Goal: Transaction & Acquisition: Purchase product/service

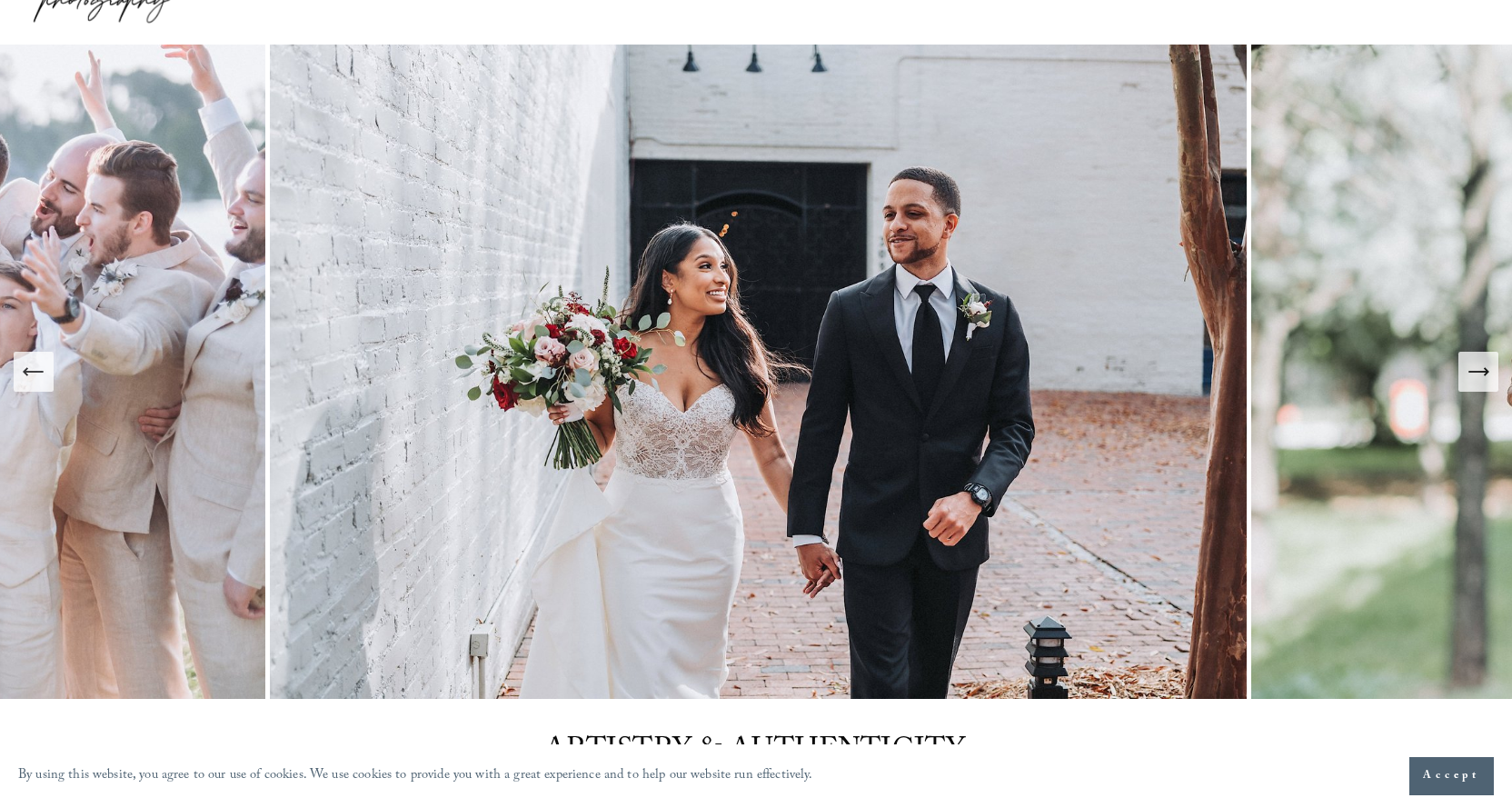
scroll to position [91, 0]
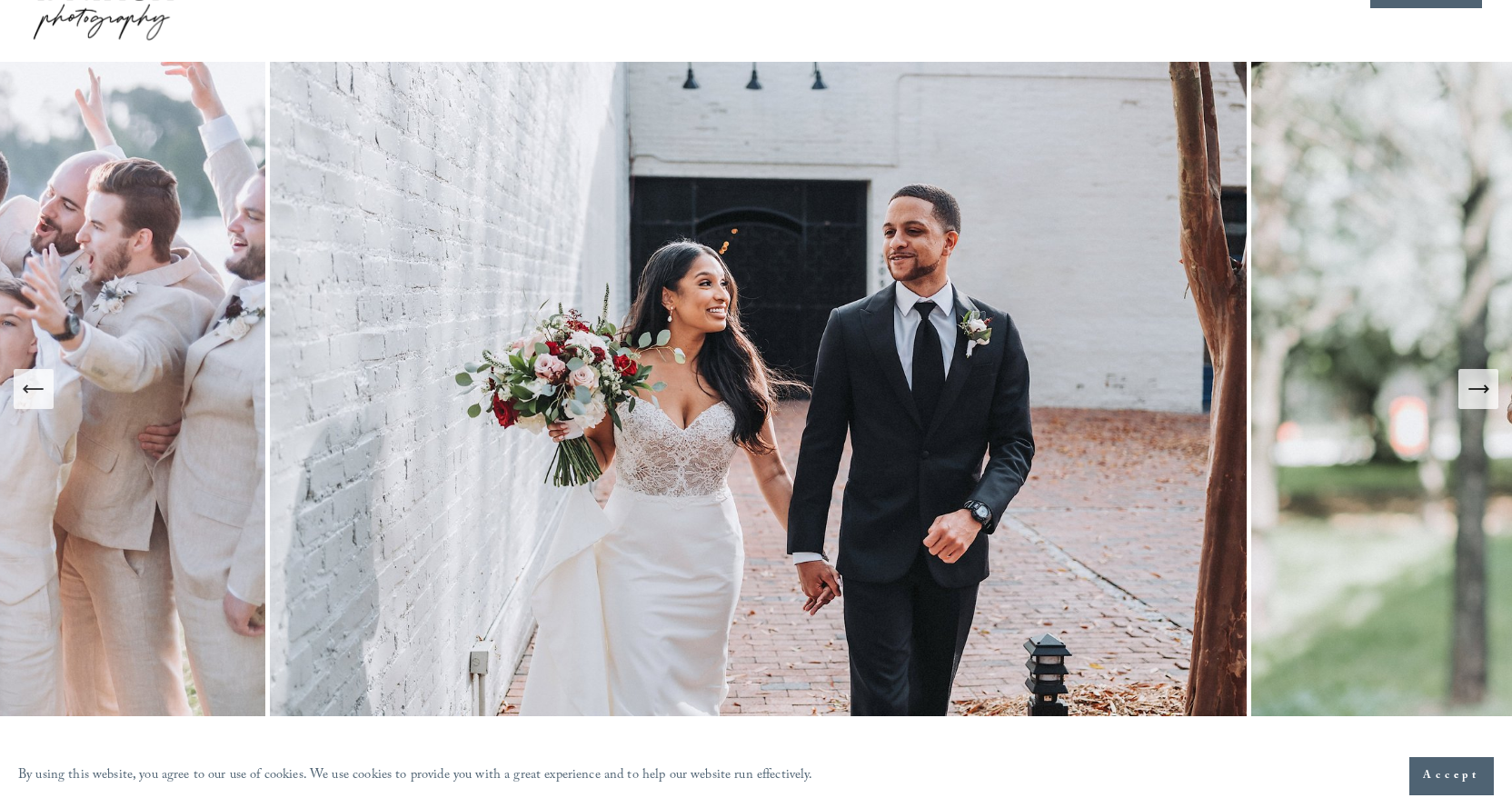
click at [1477, 387] on icon "Next Slide" at bounding box center [1478, 389] width 25 height 25
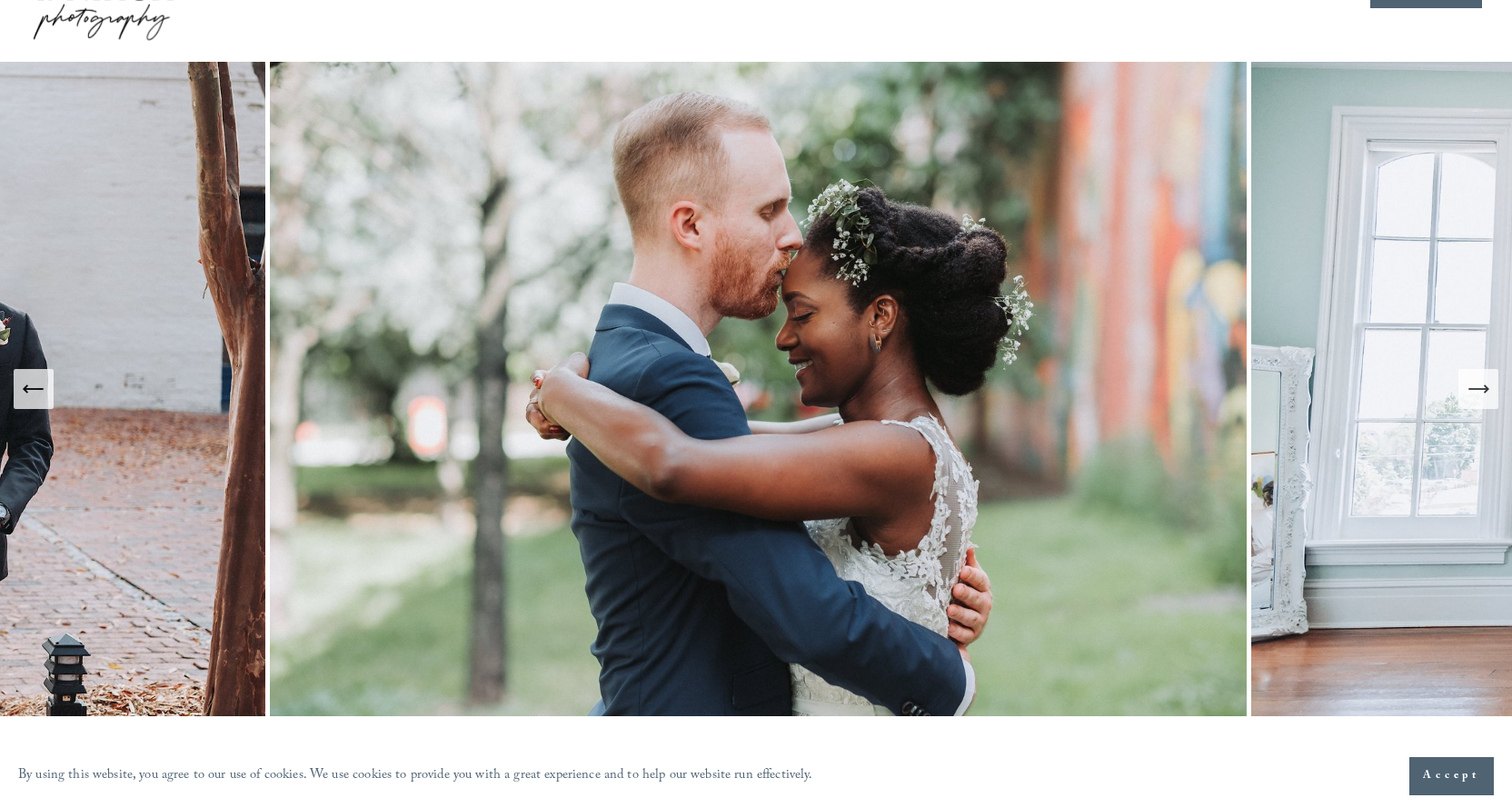
click at [1477, 387] on icon "Next Slide" at bounding box center [1478, 389] width 25 height 25
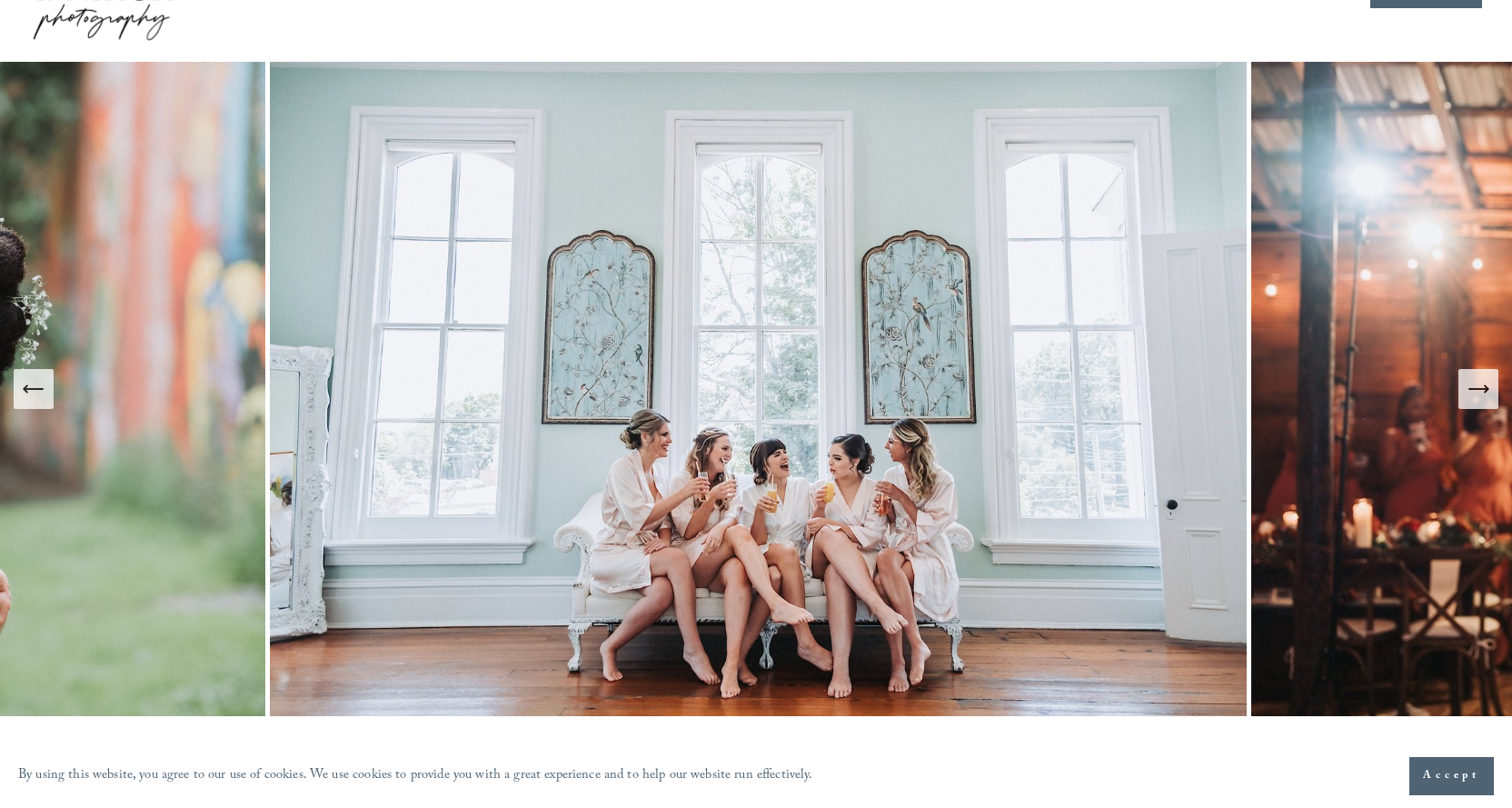
click at [1477, 387] on icon "Next Slide" at bounding box center [1478, 389] width 25 height 25
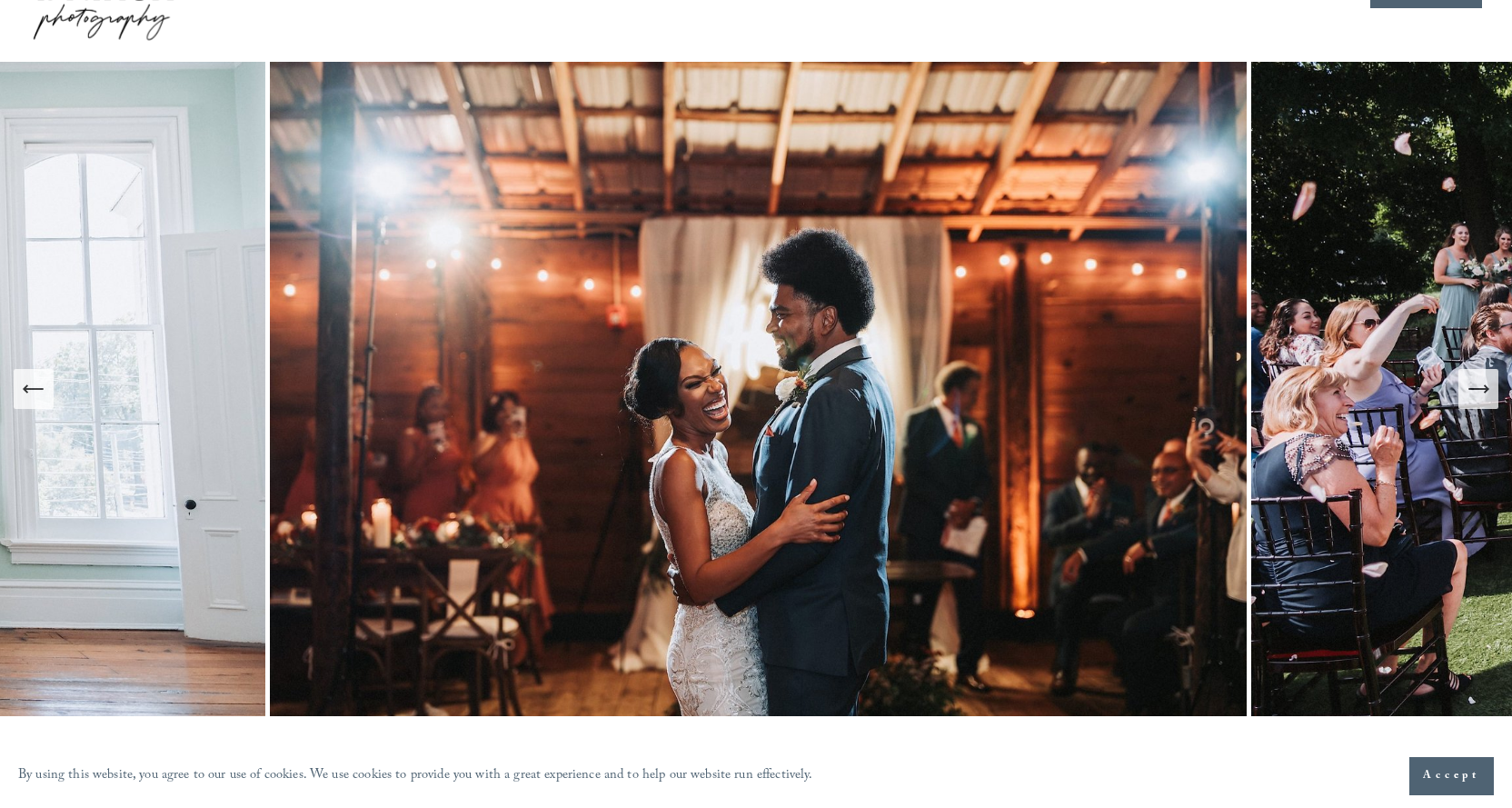
click at [1477, 387] on icon "Next Slide" at bounding box center [1478, 389] width 25 height 25
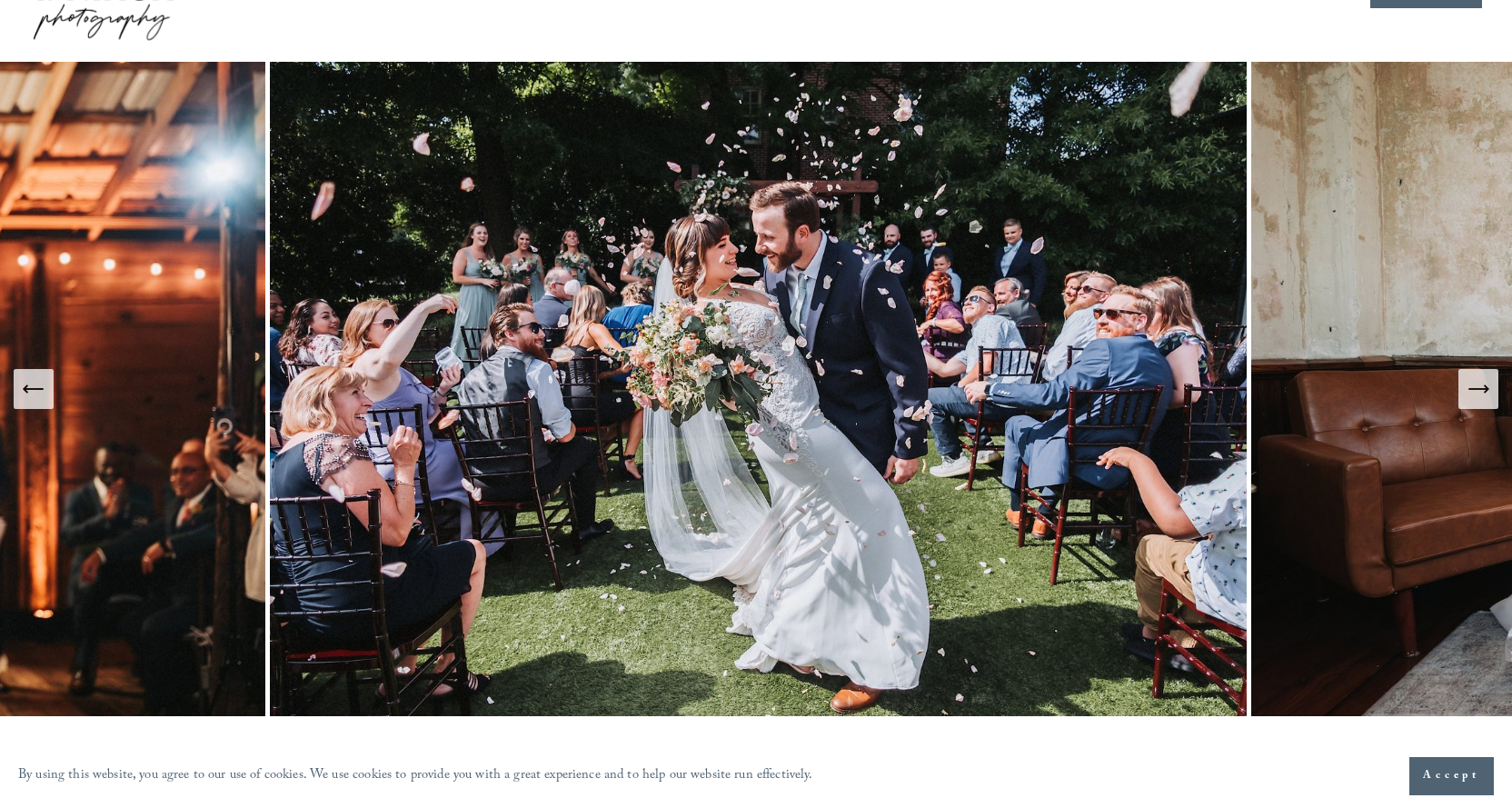
click at [1477, 387] on icon "Next Slide" at bounding box center [1478, 389] width 25 height 25
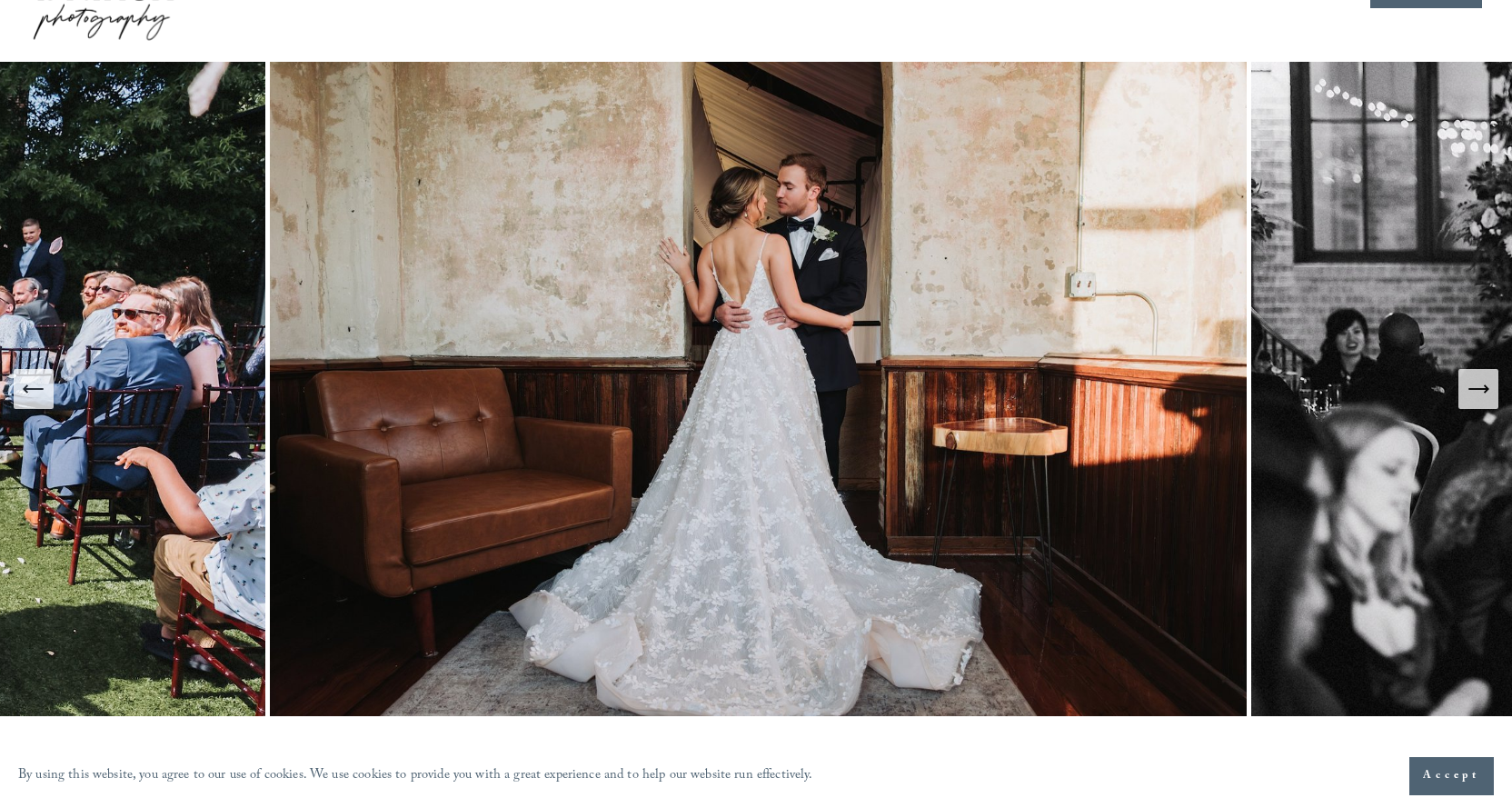
click at [1477, 387] on icon "Next Slide" at bounding box center [1478, 389] width 25 height 25
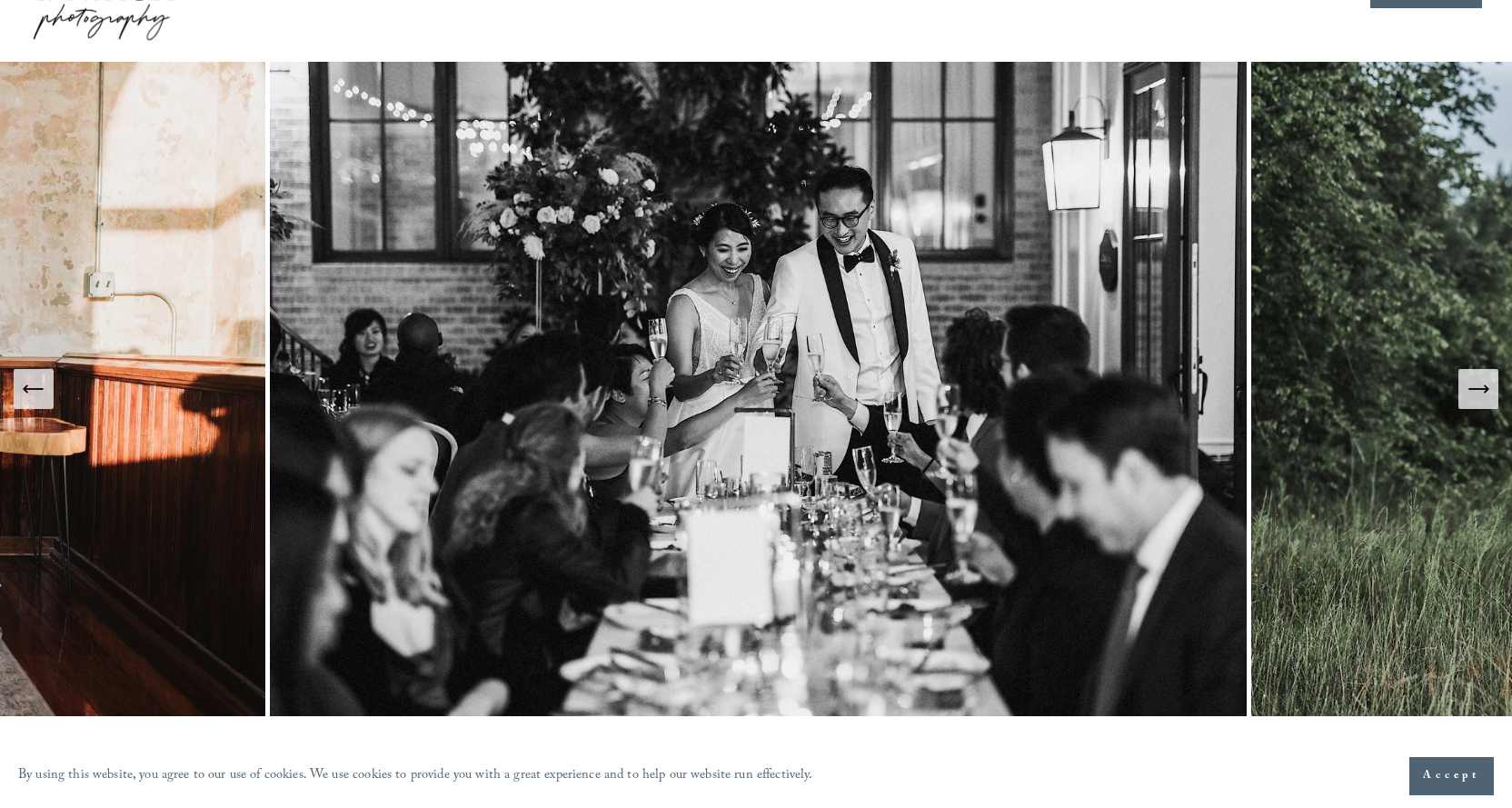
click at [1477, 387] on icon "Next Slide" at bounding box center [1478, 389] width 25 height 25
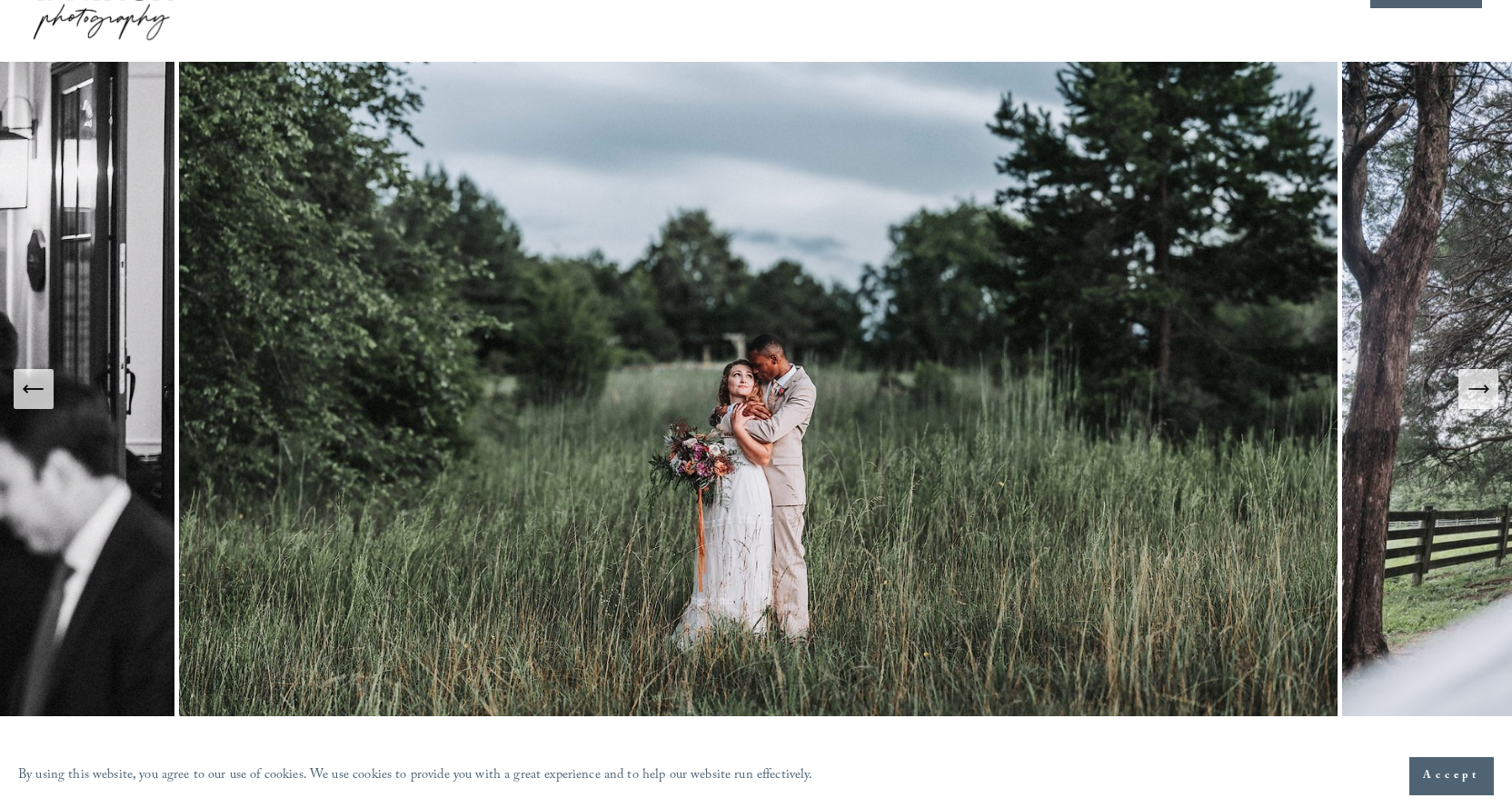
click at [1477, 387] on icon "Next Slide" at bounding box center [1478, 389] width 25 height 25
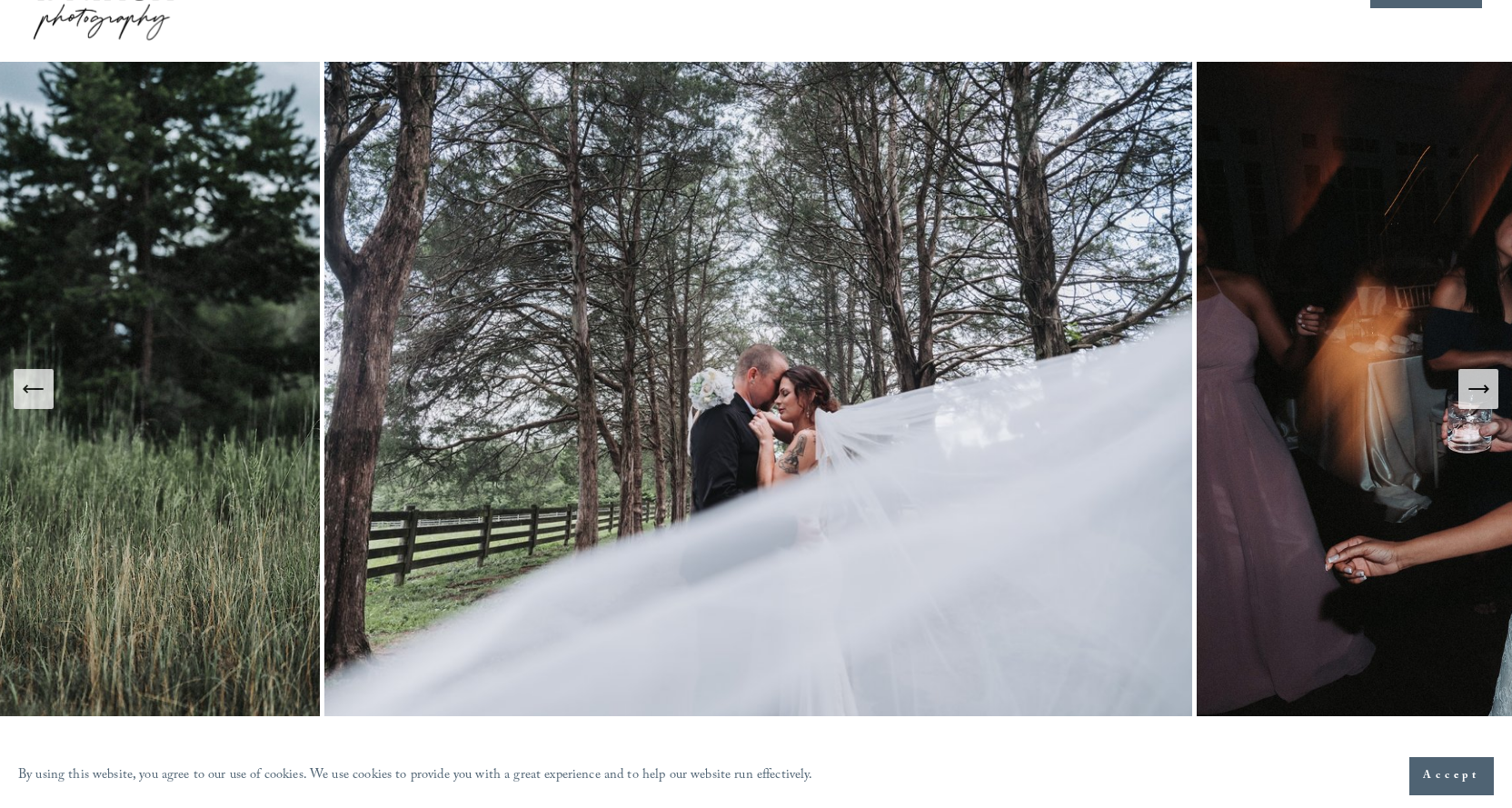
click at [1477, 387] on icon "Next Slide" at bounding box center [1478, 389] width 25 height 25
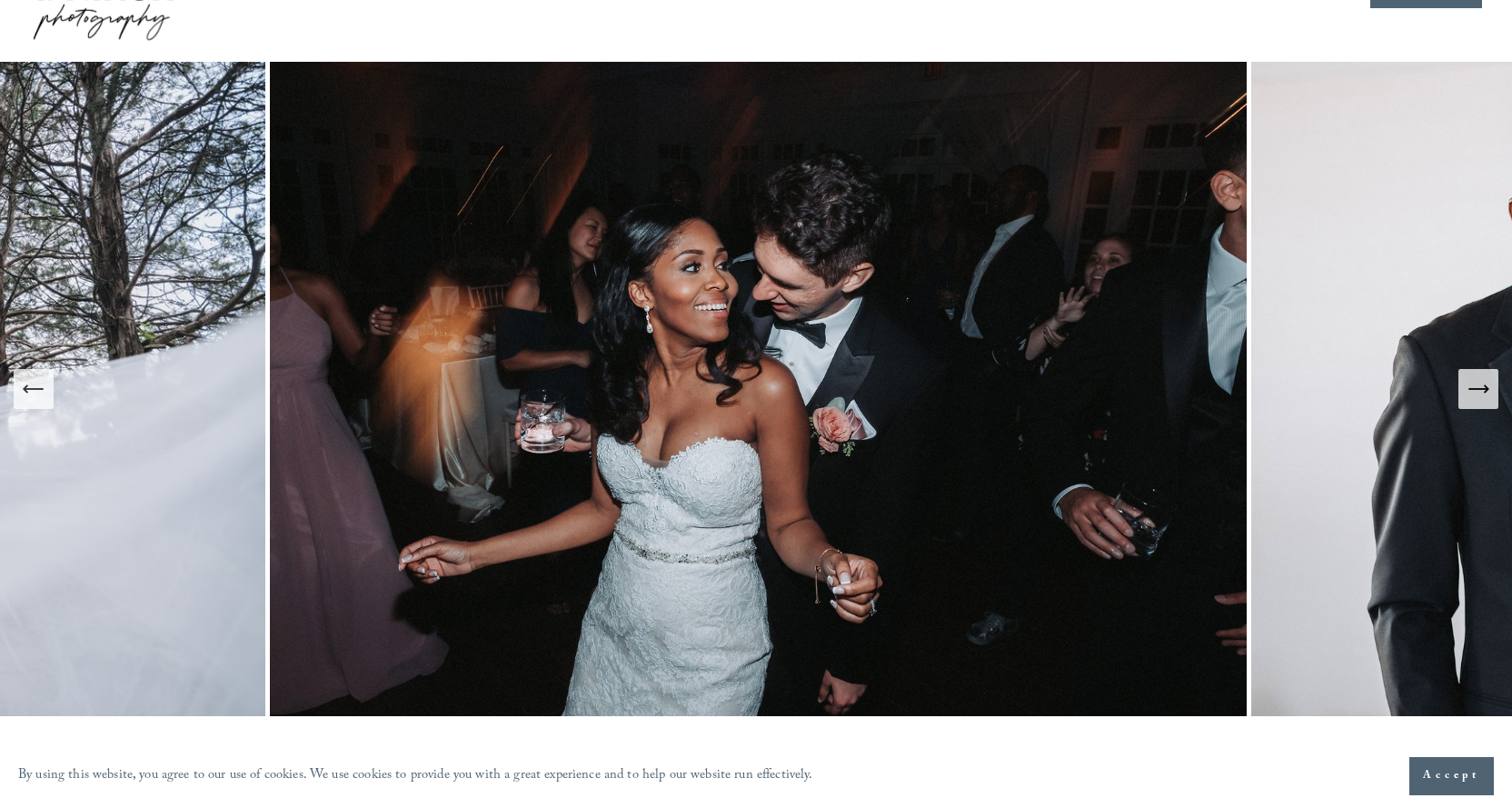
click at [1477, 387] on icon "Next Slide" at bounding box center [1478, 389] width 25 height 25
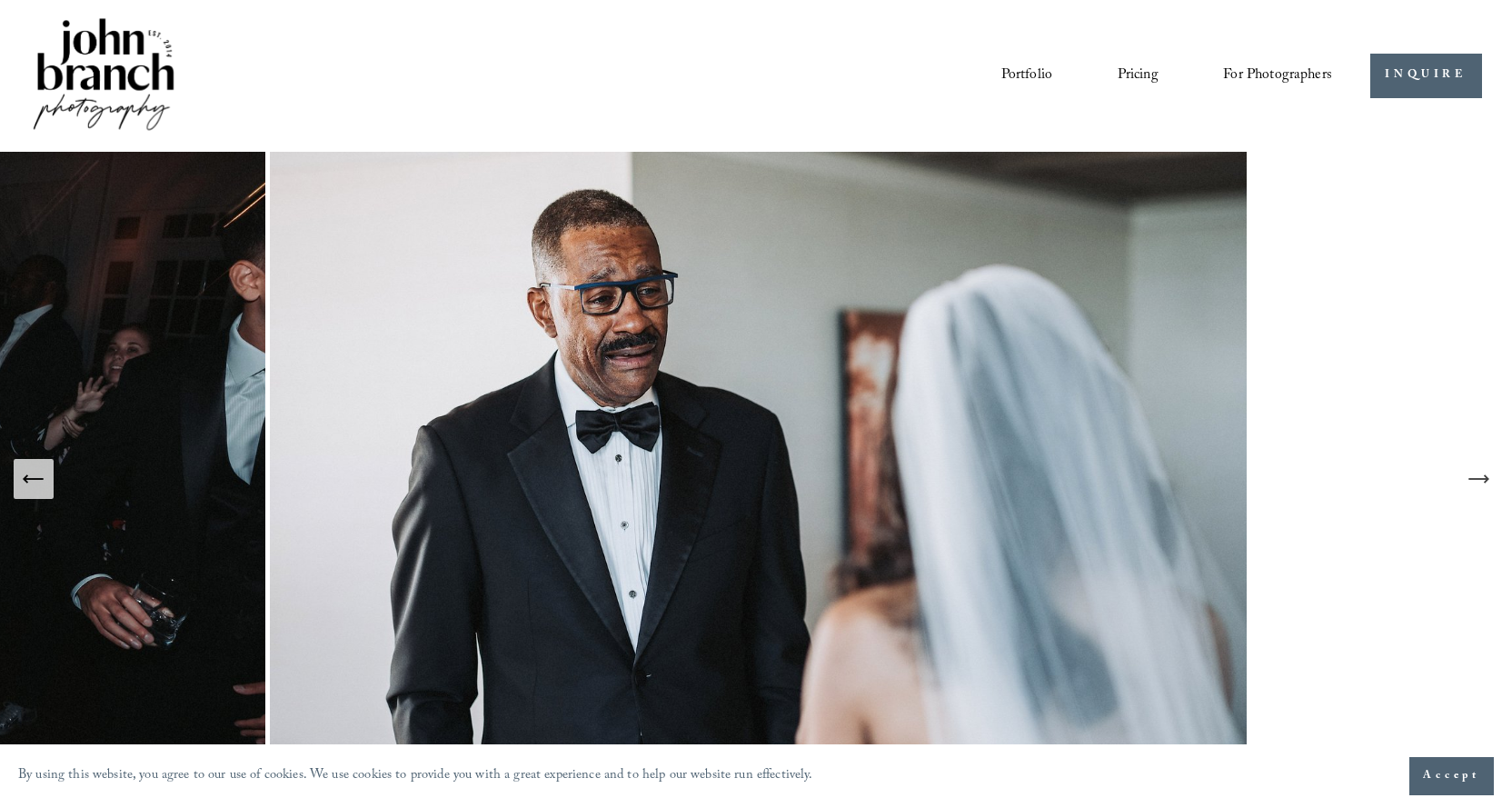
scroll to position [0, 0]
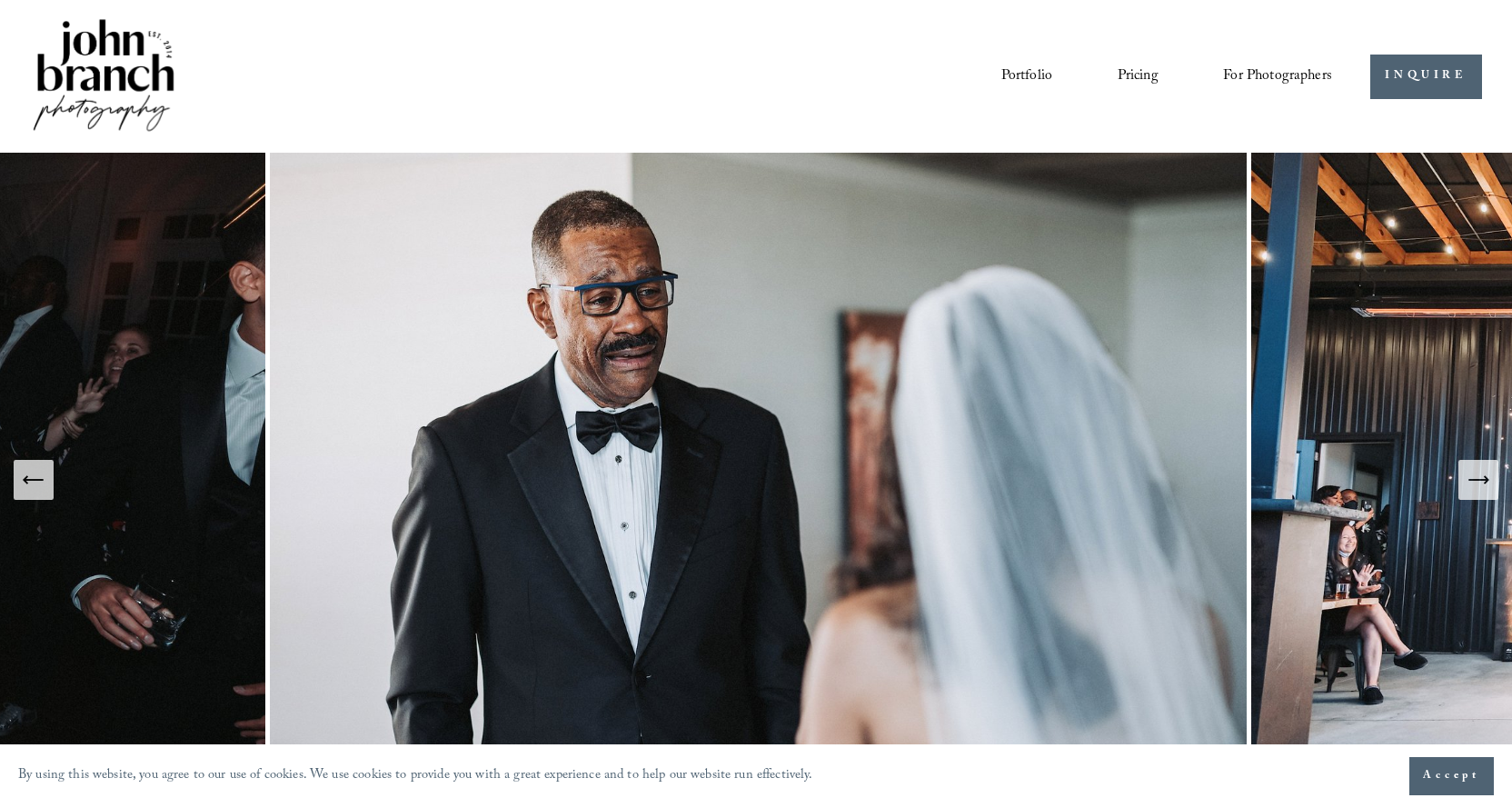
click at [1474, 472] on icon "Next Slide" at bounding box center [1478, 480] width 25 height 25
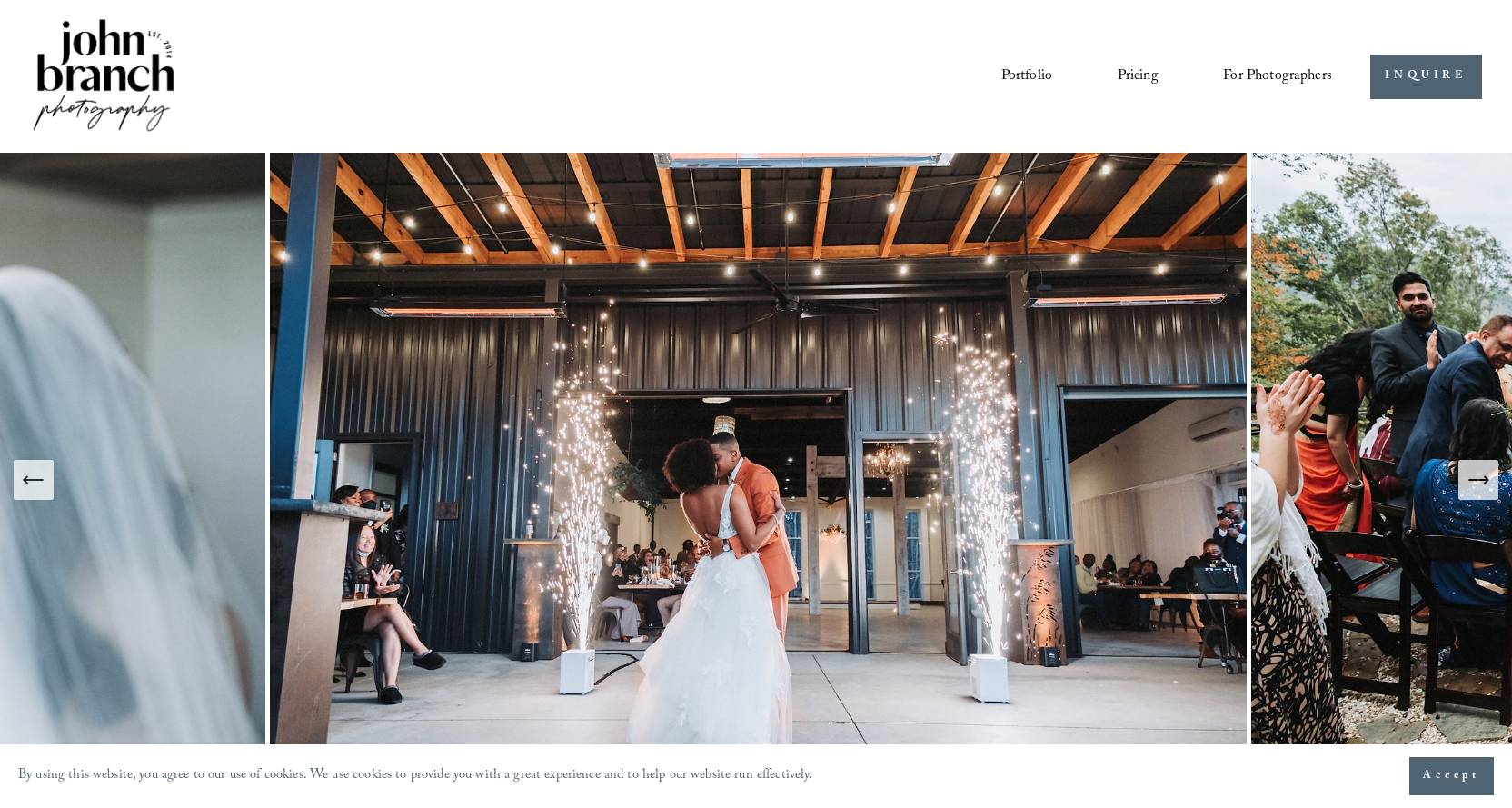
click at [1474, 472] on icon "Next Slide" at bounding box center [1478, 480] width 25 height 25
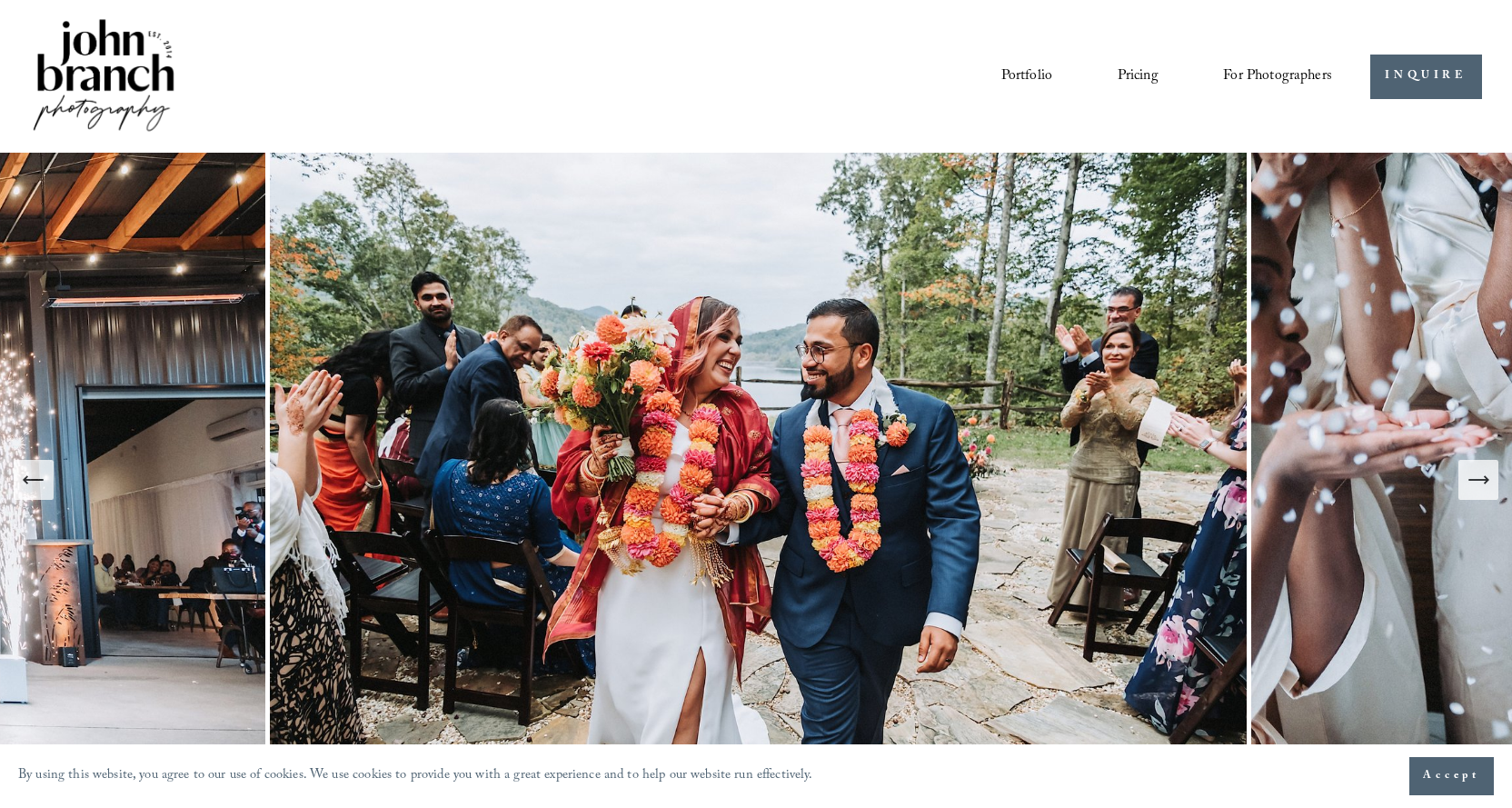
click at [1474, 472] on icon "Next Slide" at bounding box center [1478, 480] width 25 height 25
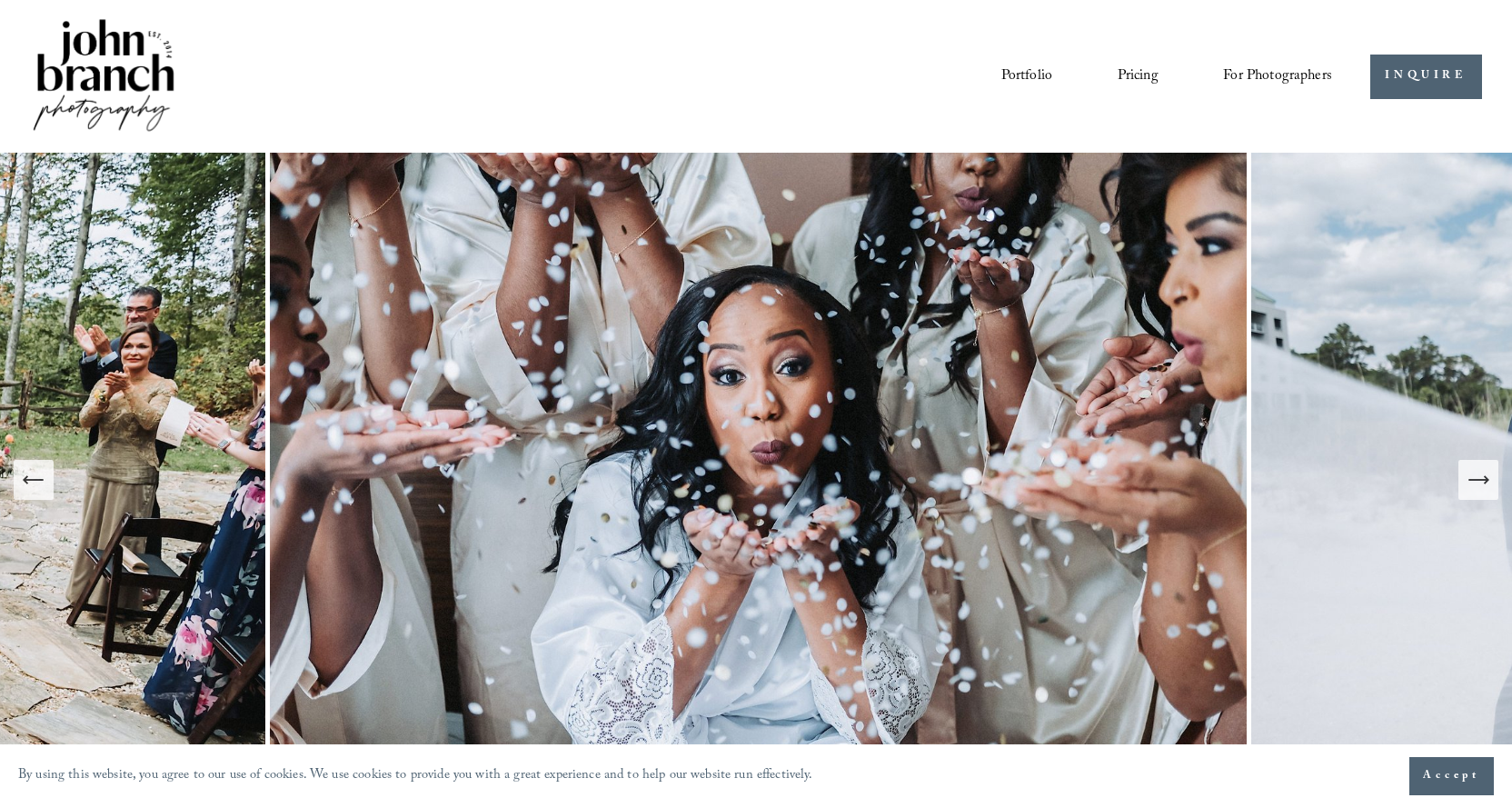
click at [1474, 472] on icon "Next Slide" at bounding box center [1478, 480] width 25 height 25
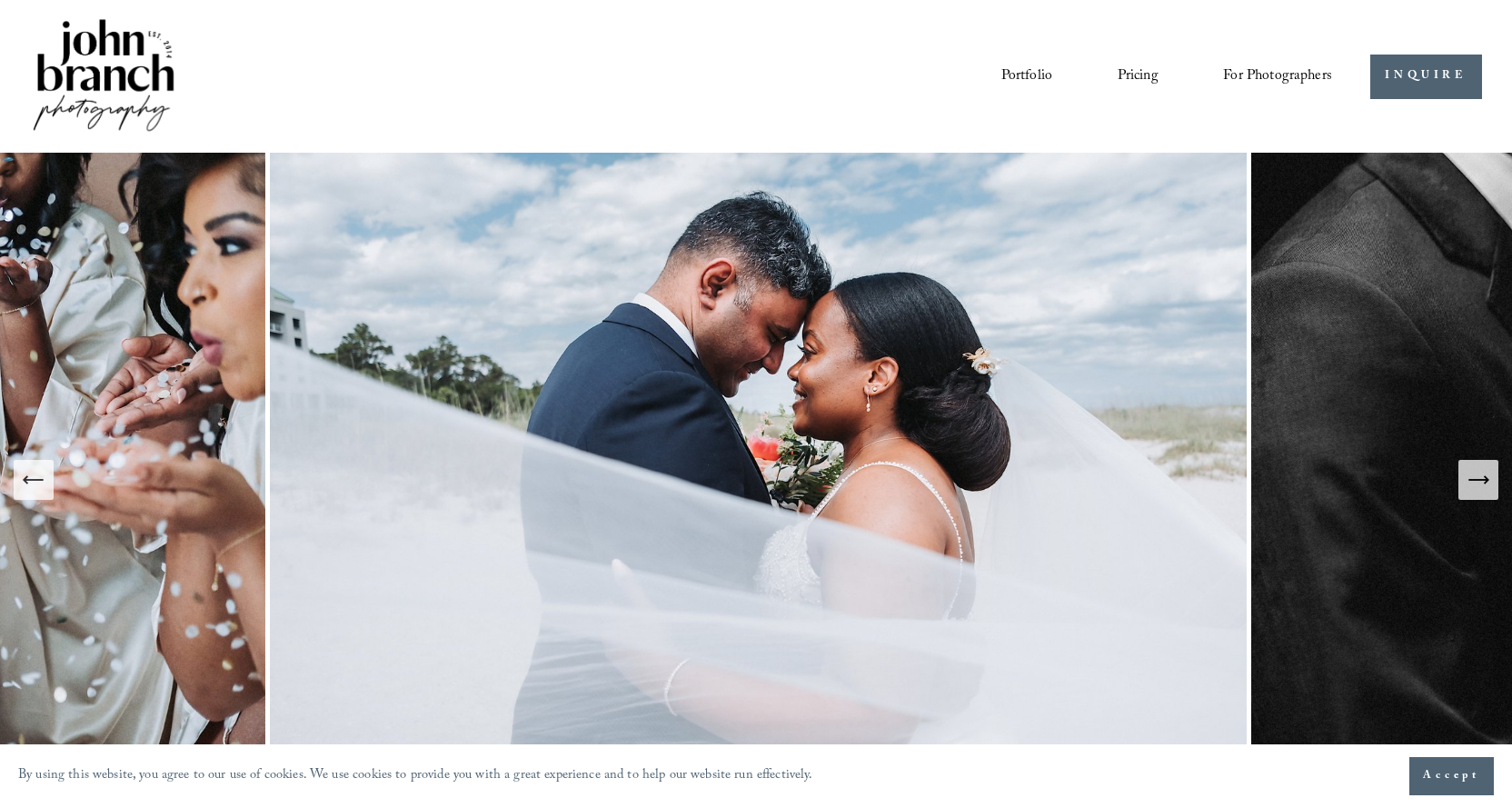
click at [1474, 472] on icon "Next Slide" at bounding box center [1478, 480] width 25 height 25
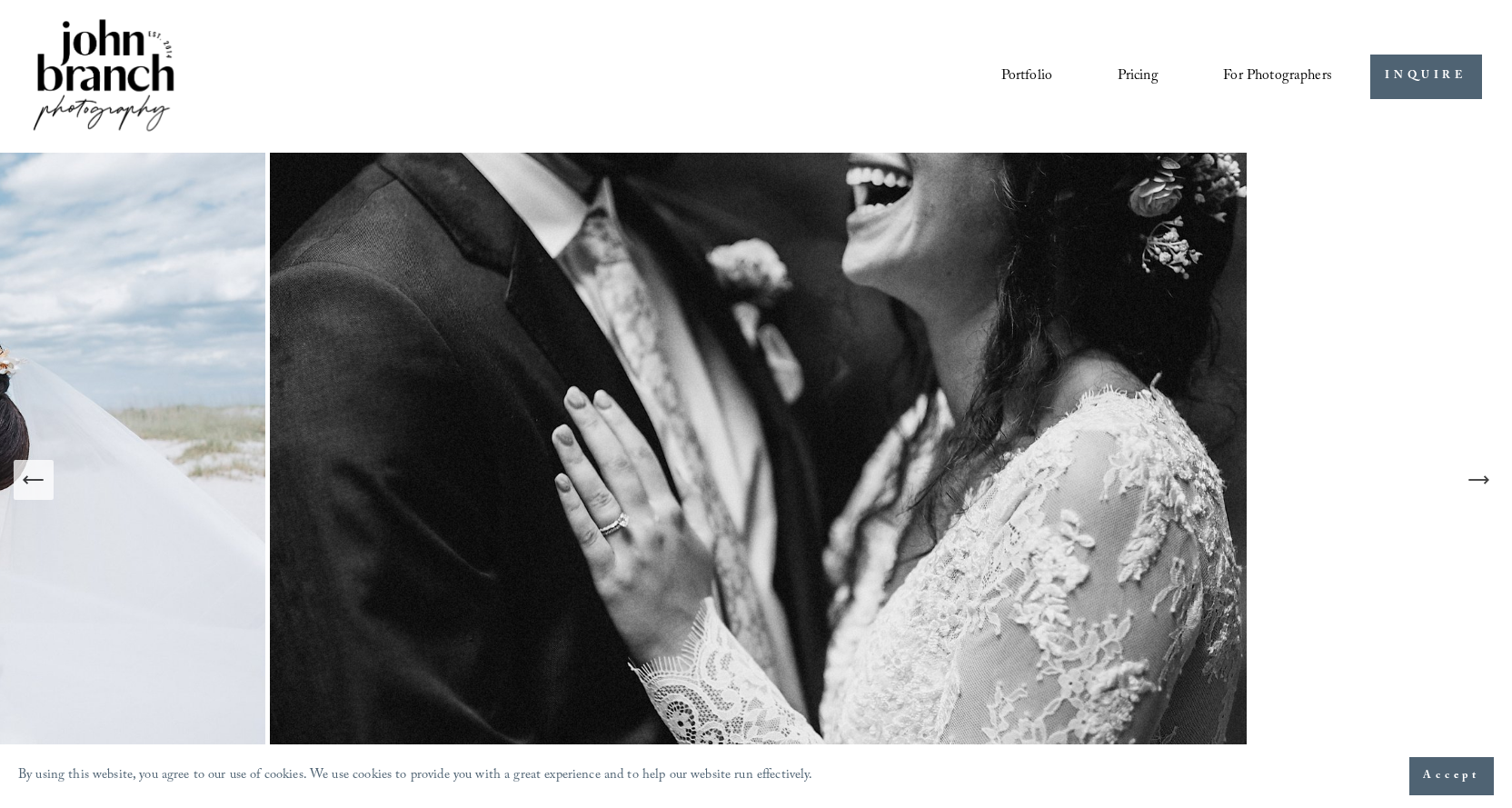
click at [1474, 472] on icon "Next Slide" at bounding box center [1478, 480] width 25 height 25
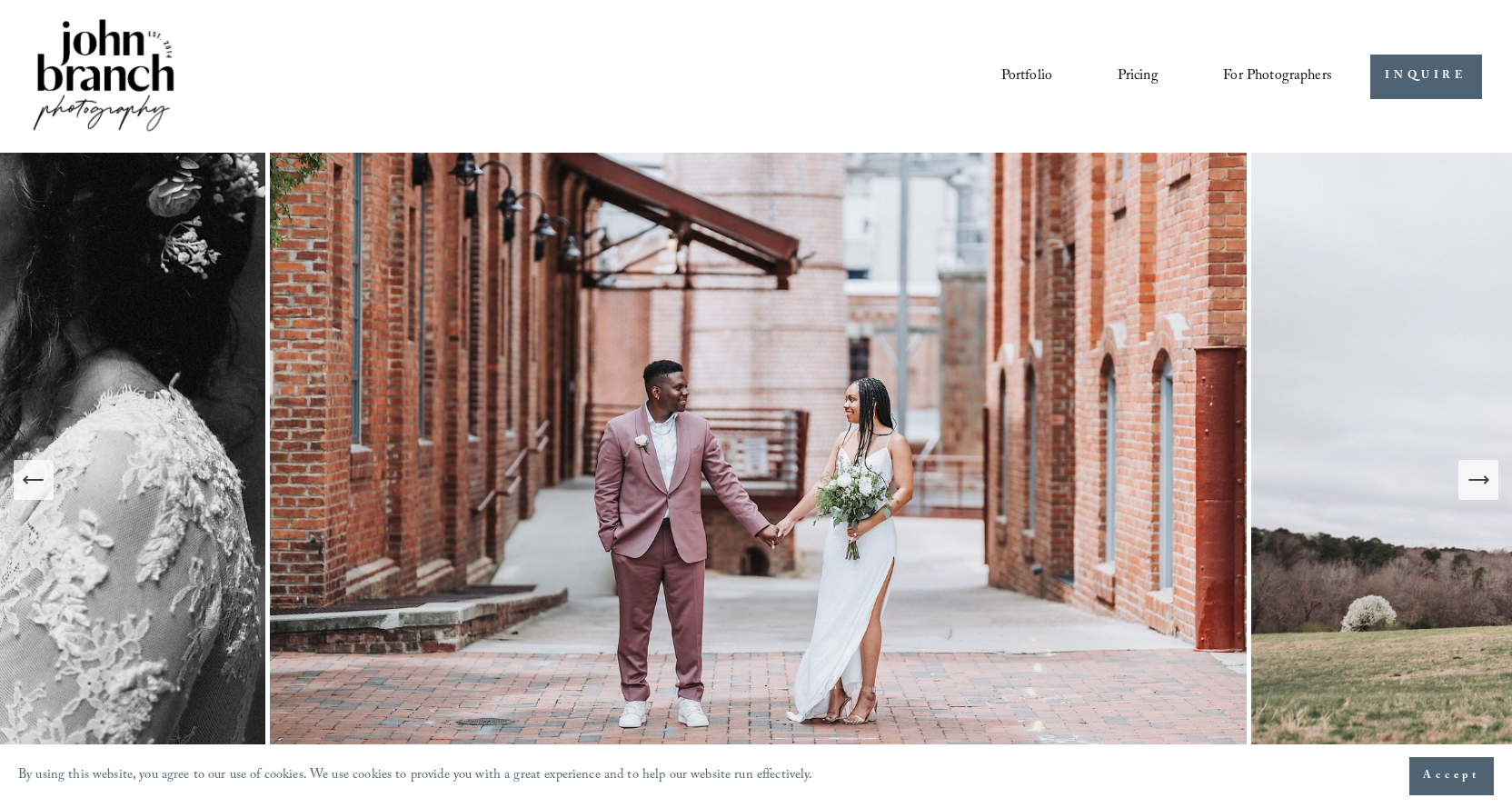
click at [1474, 472] on icon "Next Slide" at bounding box center [1478, 480] width 25 height 25
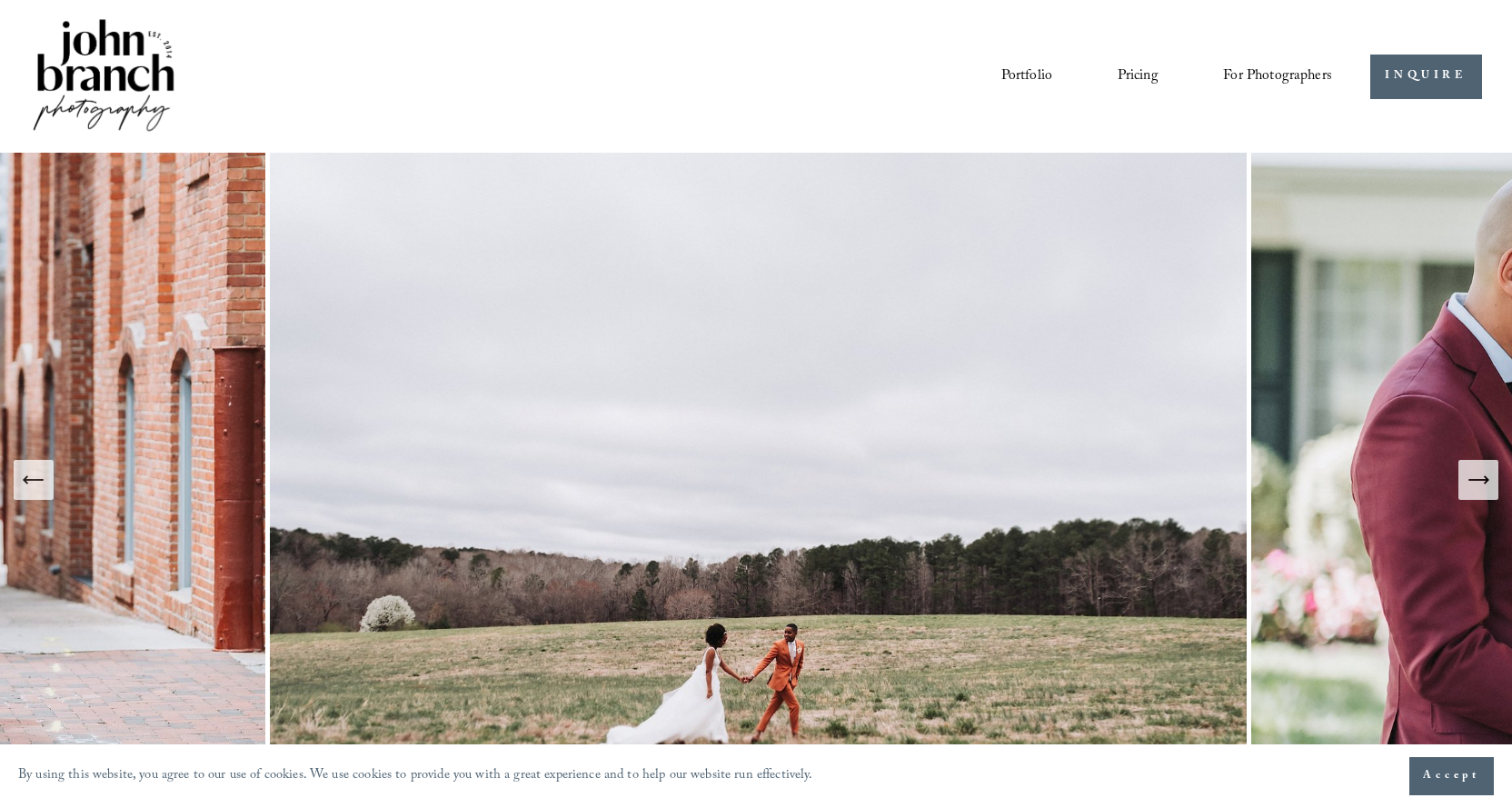
click at [1474, 472] on icon "Next Slide" at bounding box center [1478, 480] width 25 height 25
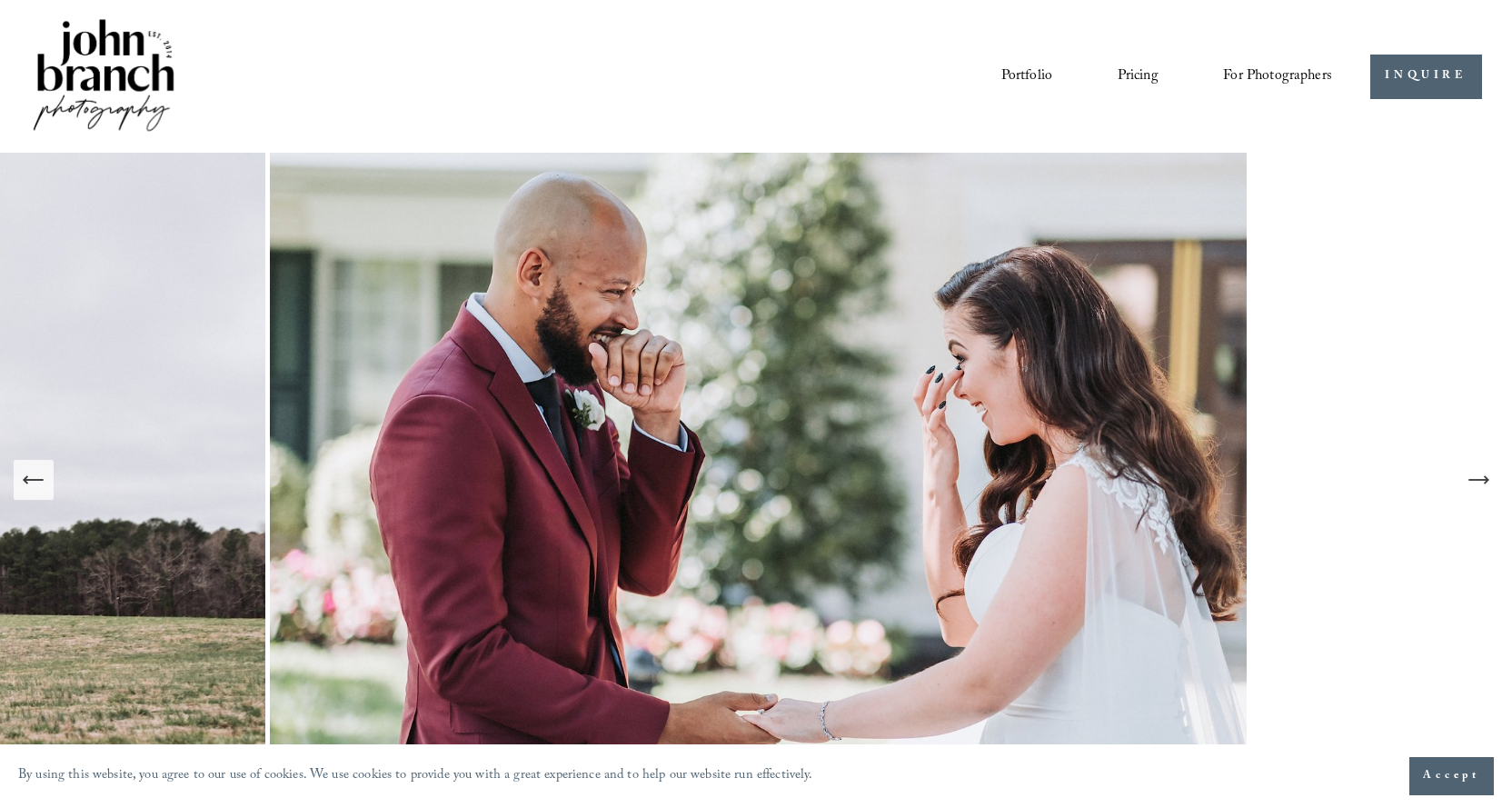
click at [1472, 477] on icon "Next Slide" at bounding box center [1478, 480] width 25 height 25
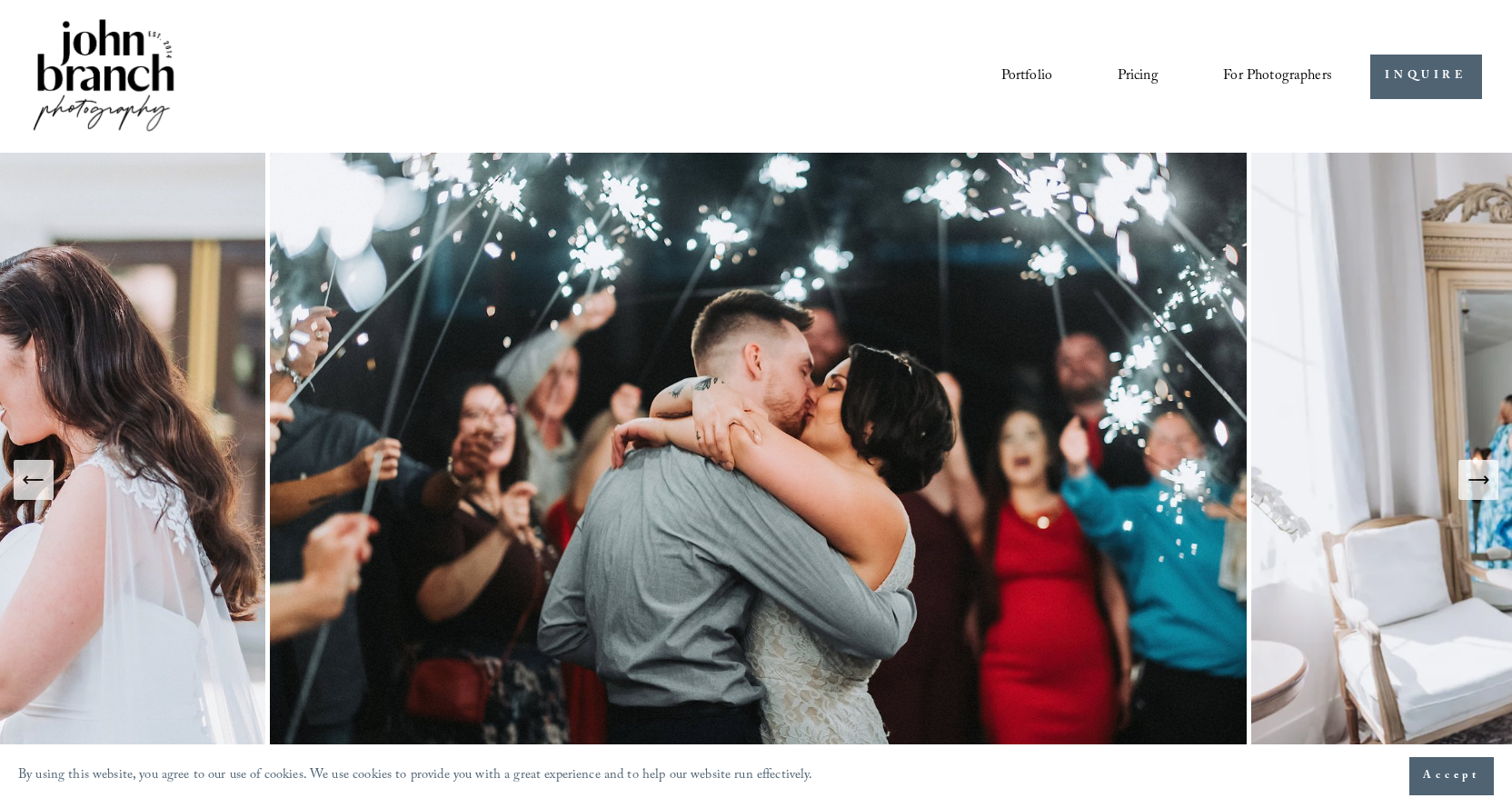
click at [1472, 477] on icon "Next Slide" at bounding box center [1478, 480] width 25 height 25
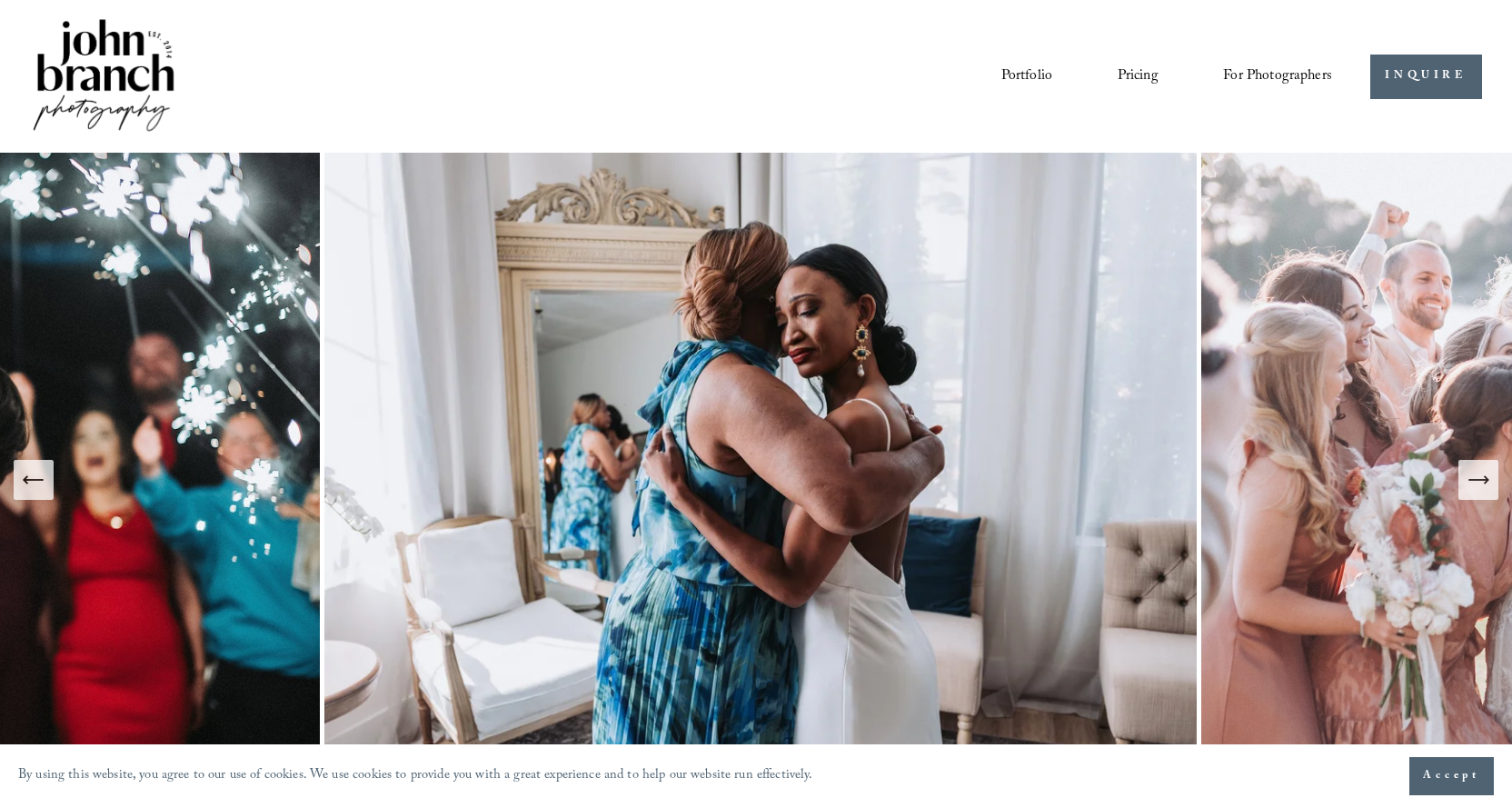
click at [1472, 477] on icon "Next Slide" at bounding box center [1478, 480] width 25 height 25
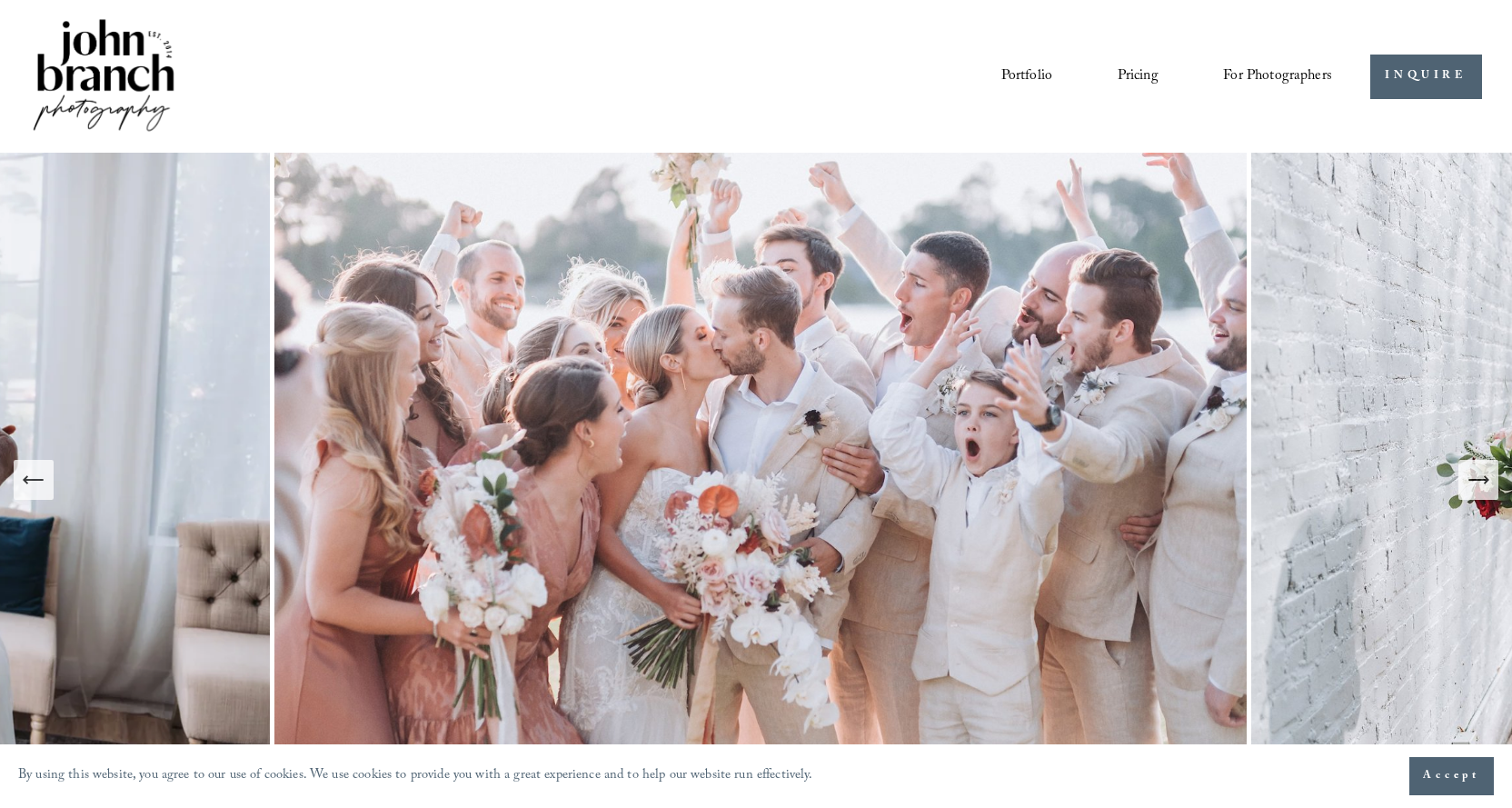
click at [1472, 477] on icon "Next Slide" at bounding box center [1478, 480] width 25 height 25
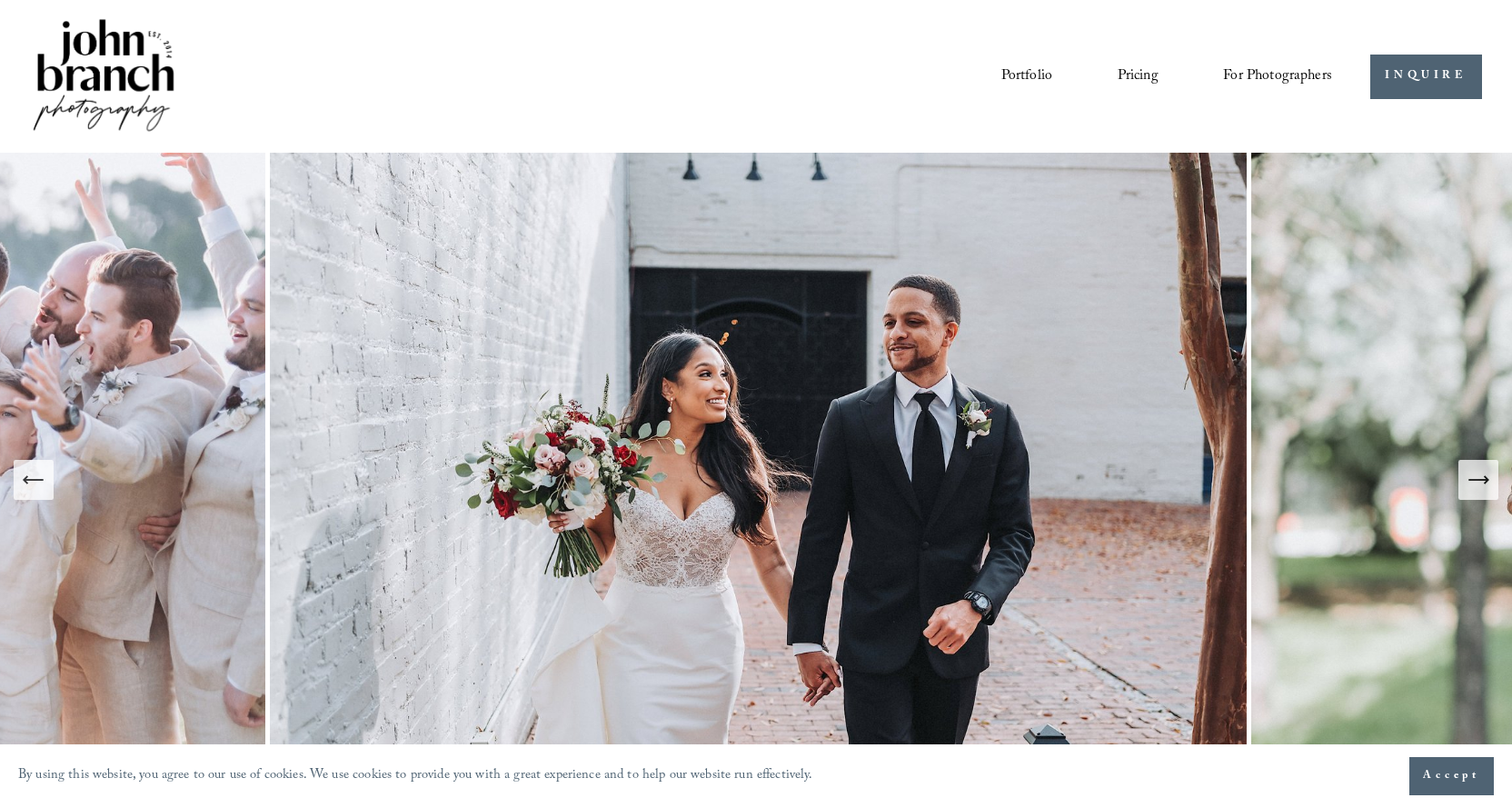
click at [0, 0] on span "Presets" at bounding box center [0, 0] width 0 height 0
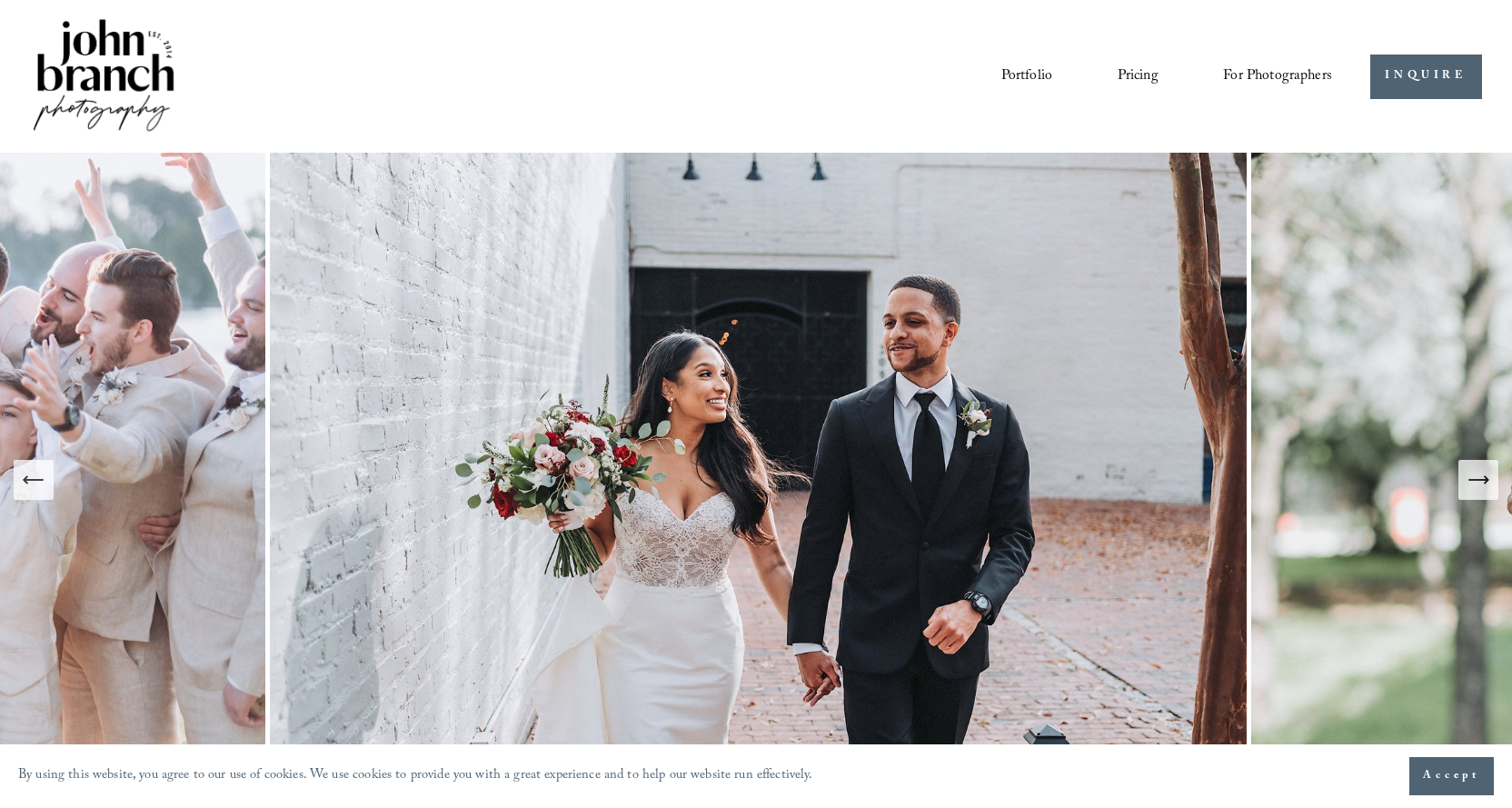
click at [0, 0] on span "Presets" at bounding box center [0, 0] width 0 height 0
click at [1301, 71] on span "For Photographers" at bounding box center [1277, 76] width 109 height 28
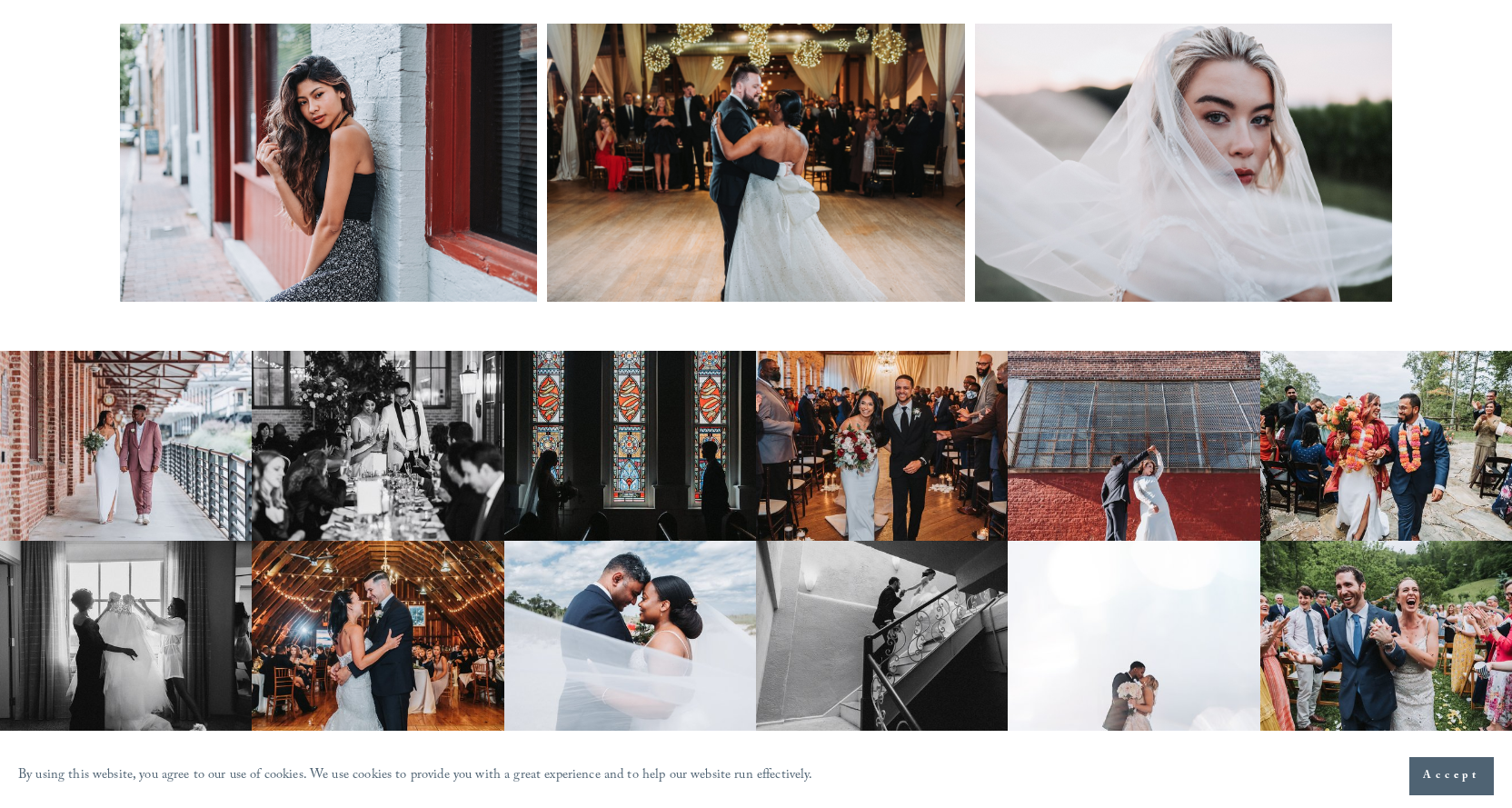
scroll to position [166, 0]
